Goal: Find specific page/section: Find specific page/section

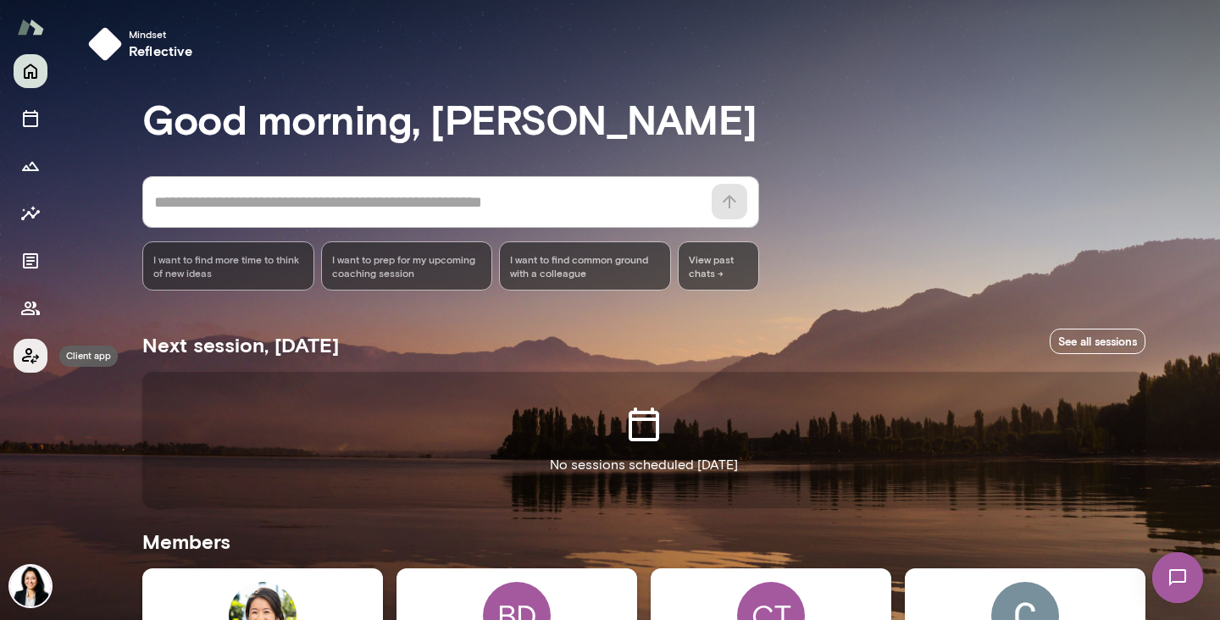
click at [30, 364] on icon "Client app" at bounding box center [30, 356] width 20 height 20
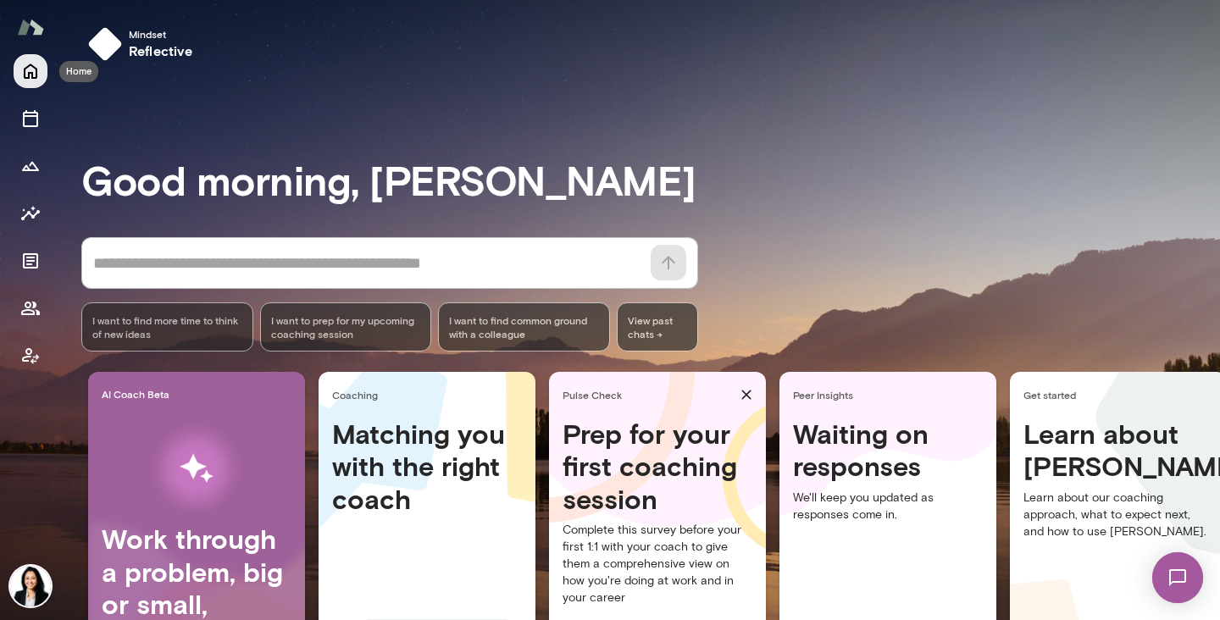
click at [32, 64] on icon "Home" at bounding box center [31, 71] width 14 height 15
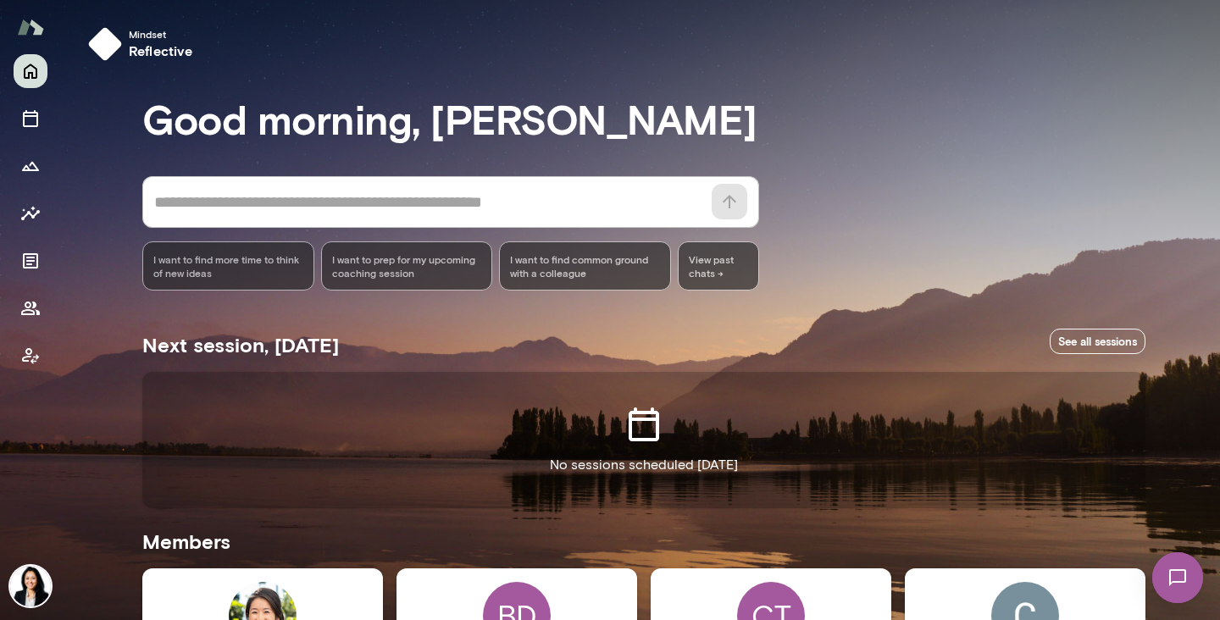
click at [36, 591] on img at bounding box center [30, 586] width 41 height 41
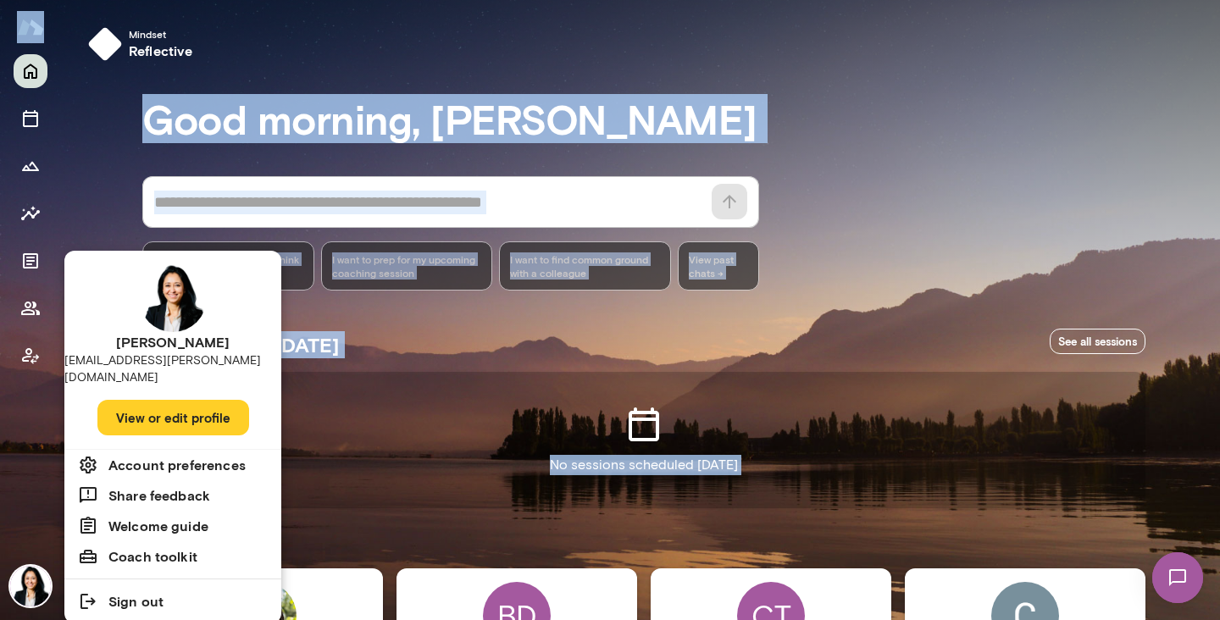
click at [36, 591] on div at bounding box center [610, 310] width 1220 height 620
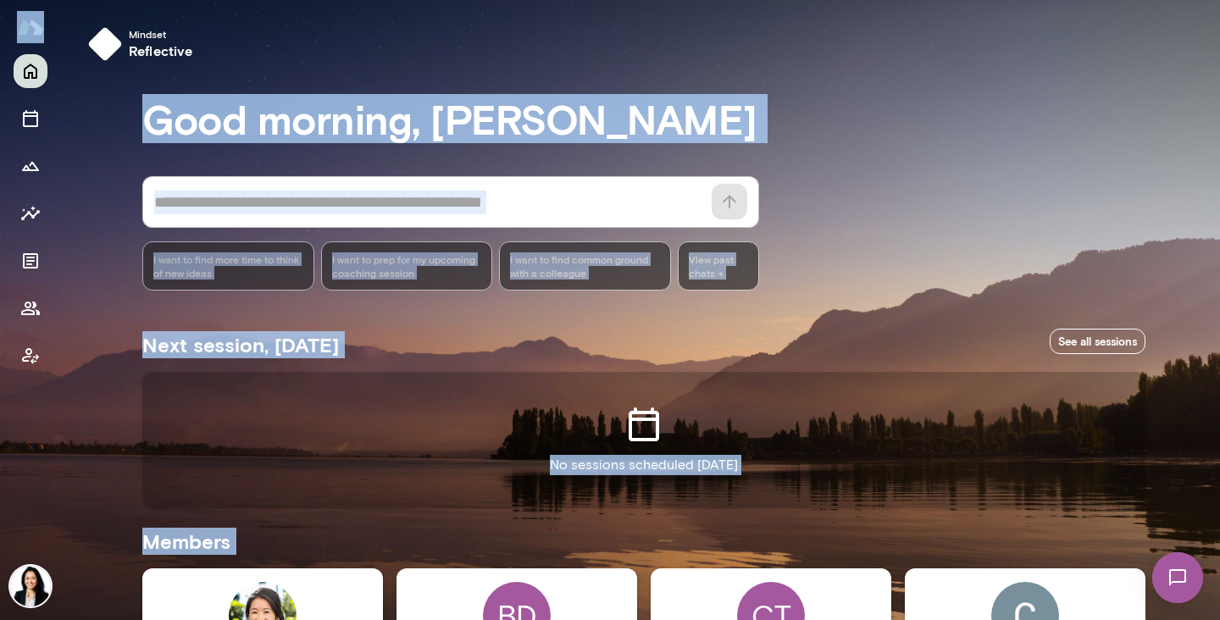
click at [36, 591] on img at bounding box center [30, 586] width 41 height 41
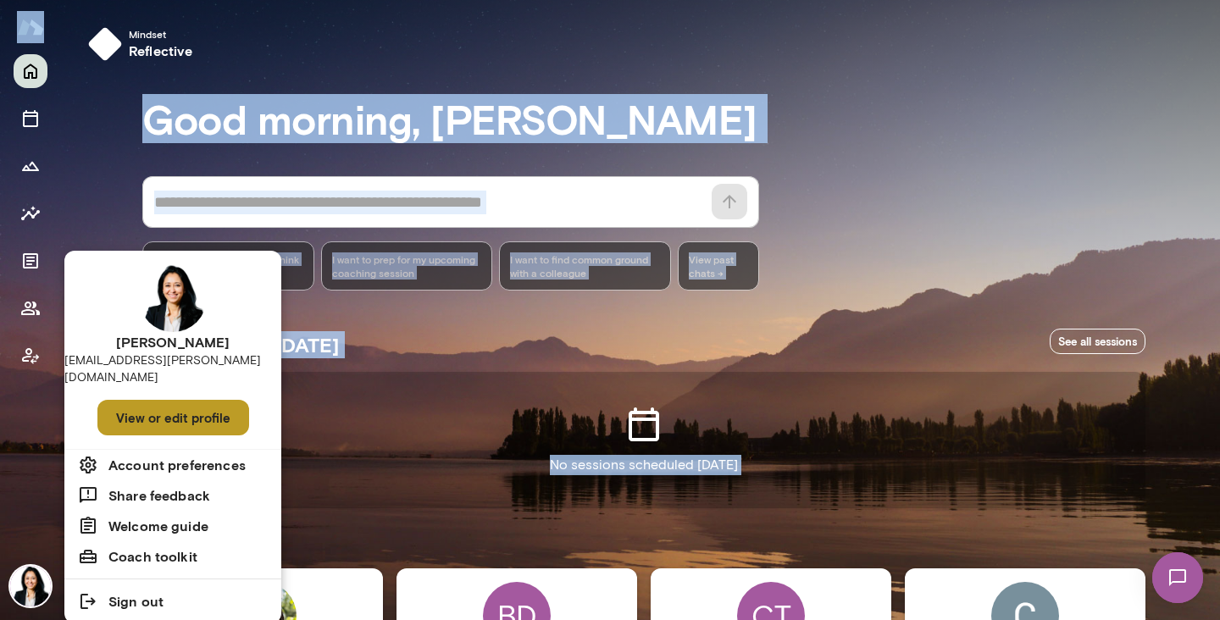
click at [173, 406] on button "View or edit profile" at bounding box center [173, 418] width 152 height 36
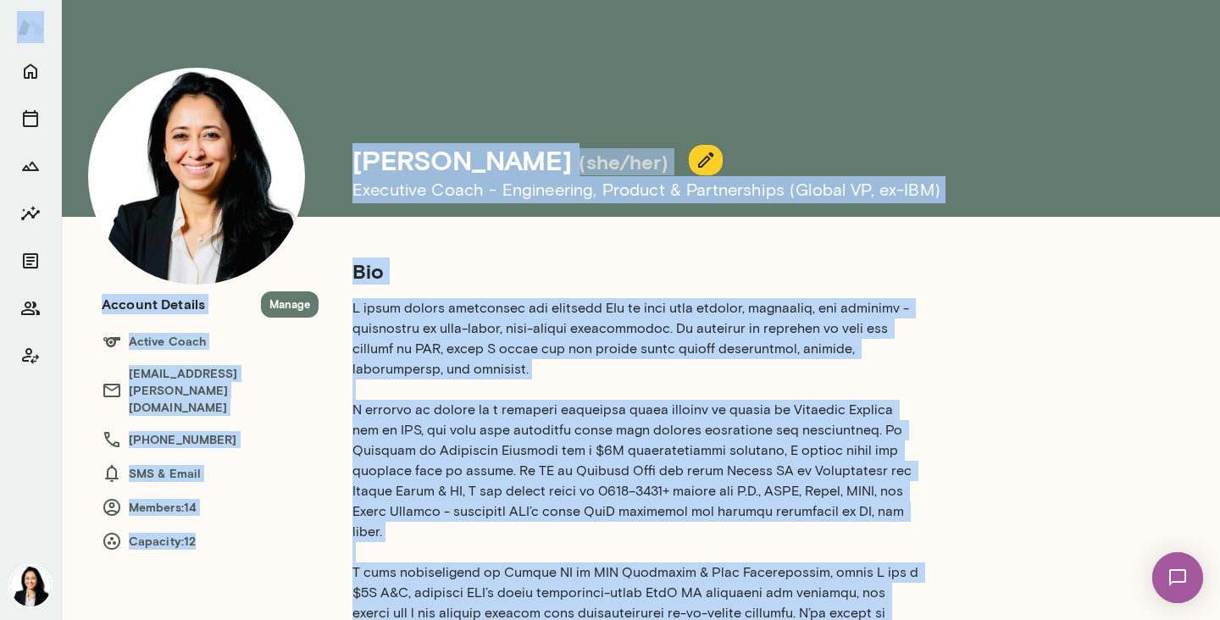
click at [25, 27] on img at bounding box center [30, 27] width 27 height 32
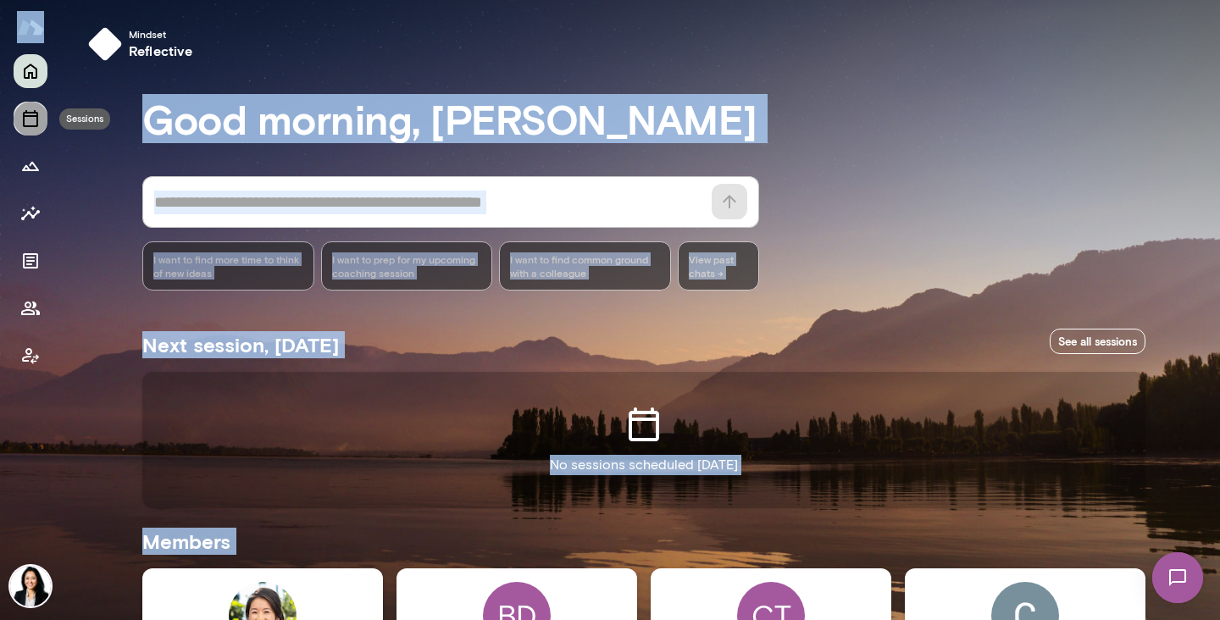
click at [33, 117] on icon "Sessions" at bounding box center [30, 118] width 20 height 20
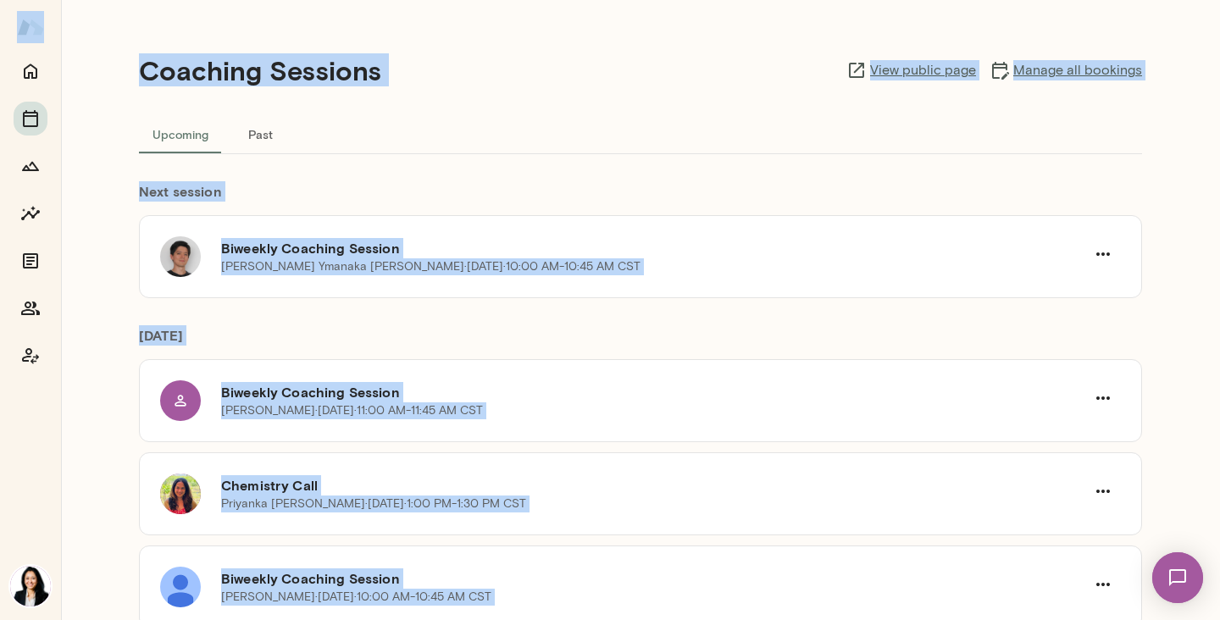
click at [39, 586] on img at bounding box center [30, 586] width 41 height 41
